Goal: Find specific page/section: Find specific page/section

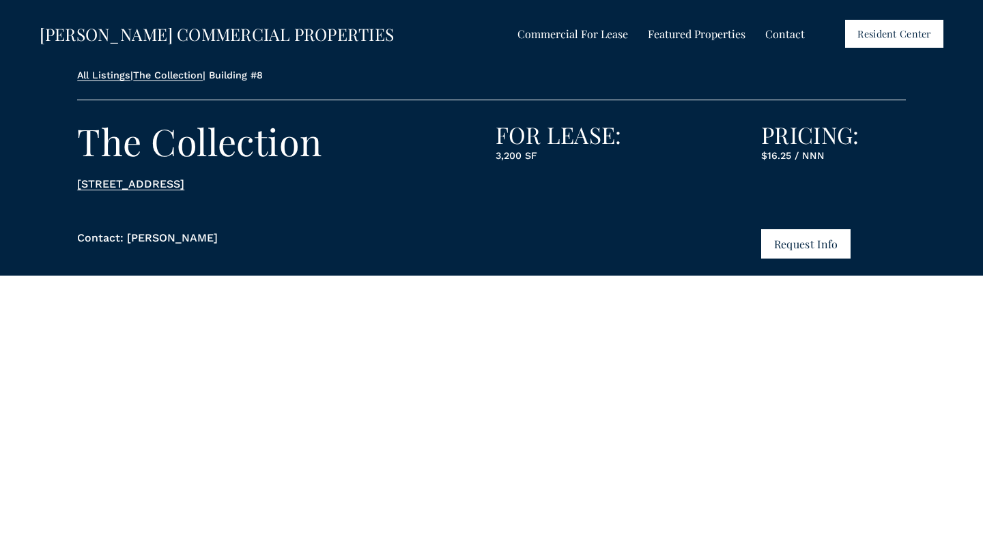
click at [0, 0] on span "Industrial / Flex For Lease" at bounding box center [0, 0] width 0 height 0
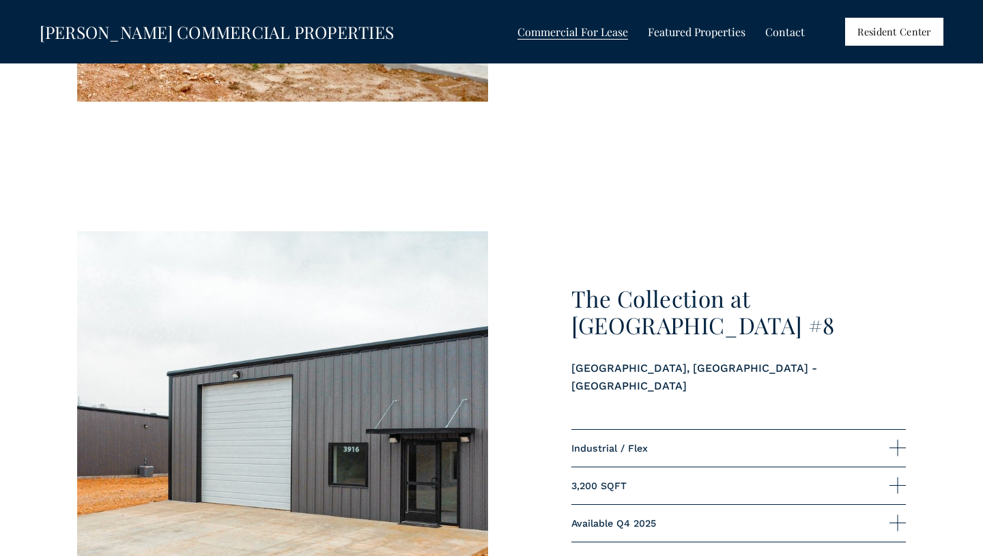
scroll to position [1005, 0]
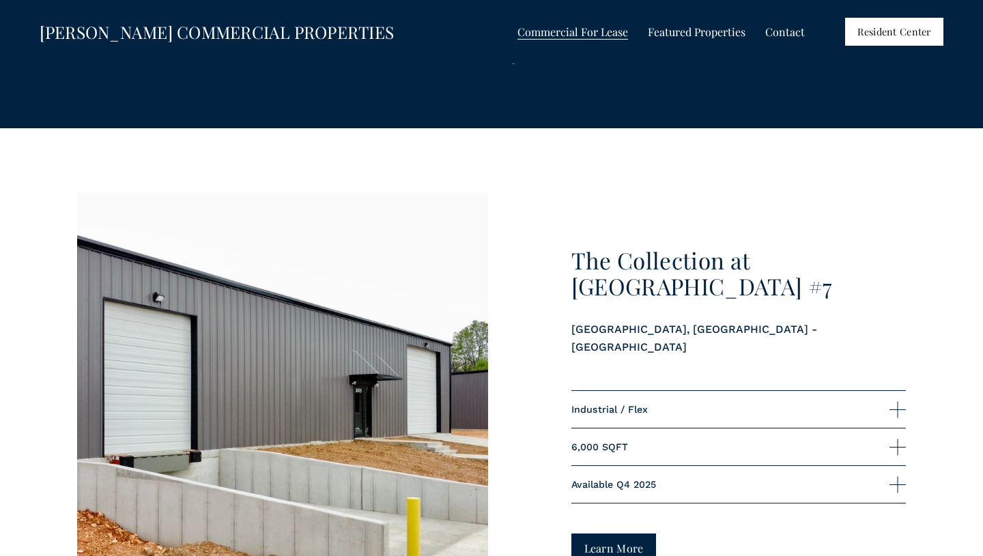
click at [583, 534] on link "Learn More" at bounding box center [613, 548] width 85 height 29
